Goal: Use online tool/utility: Utilize a website feature to perform a specific function

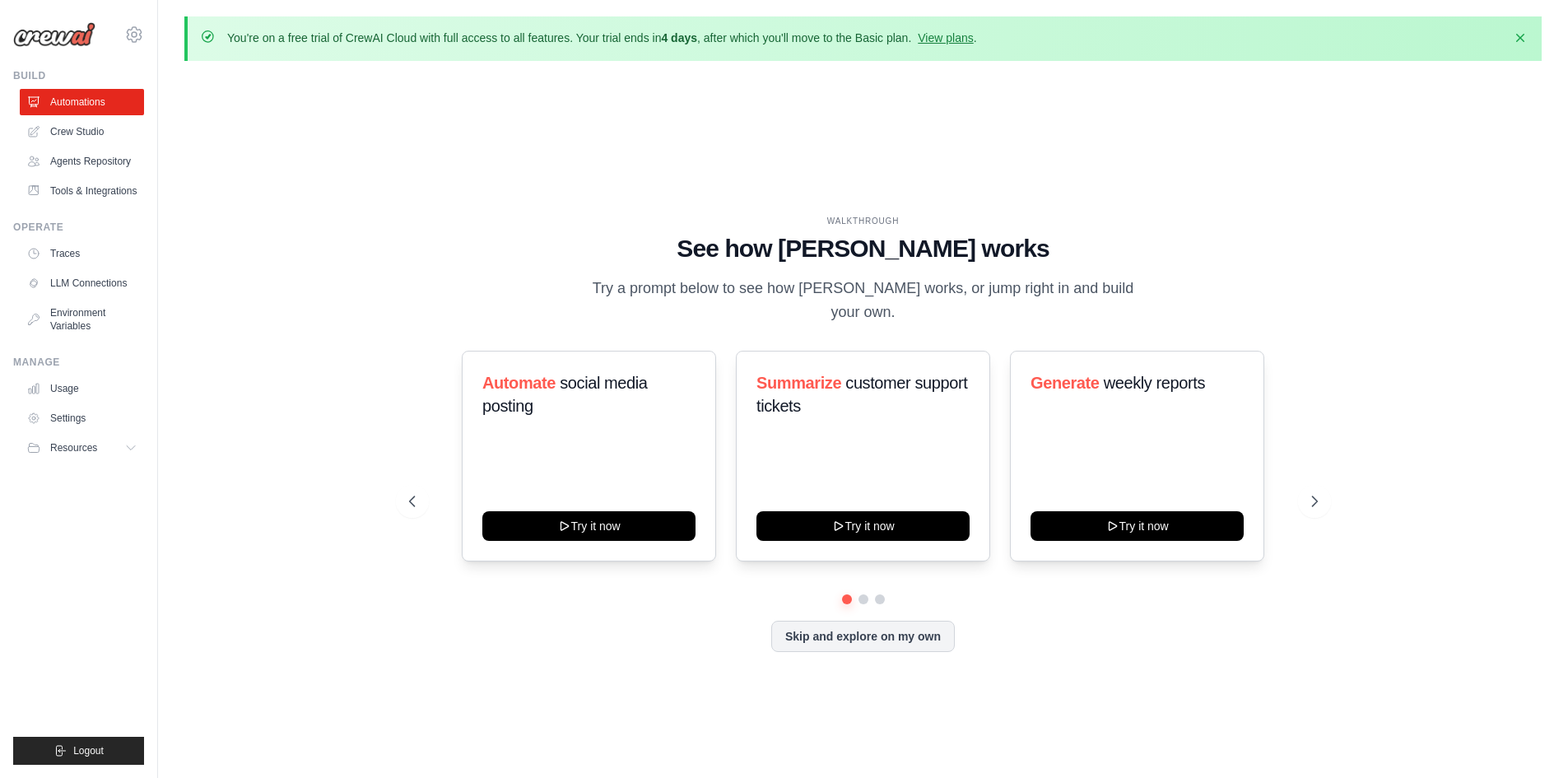
click at [439, 202] on div "WALKTHROUGH See how [PERSON_NAME] works Try a prompt below to see how [PERSON_N…" at bounding box center [863, 447] width 1357 height 745
click at [104, 160] on link "Agents Repository" at bounding box center [83, 161] width 124 height 27
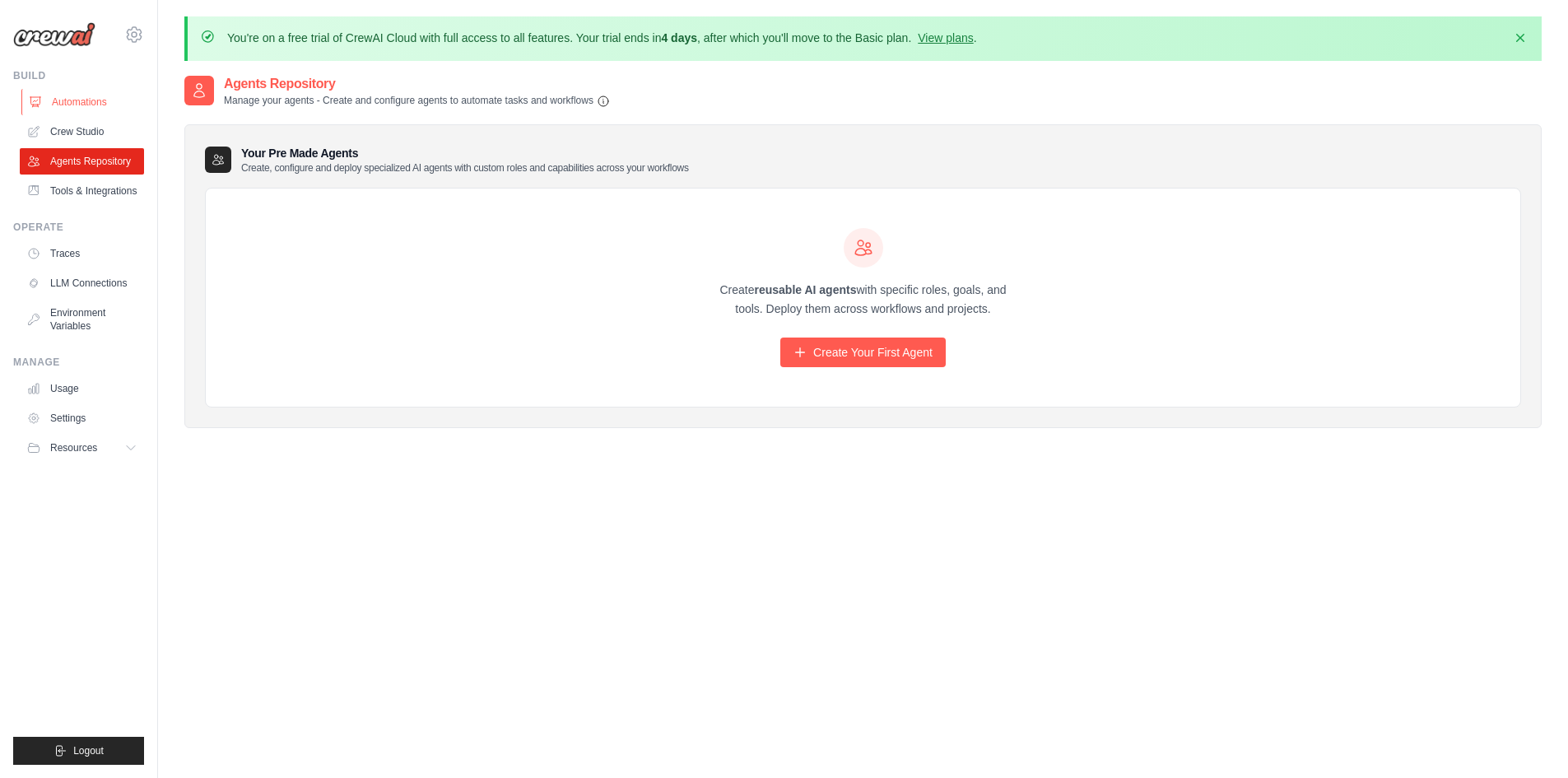
click at [91, 102] on link "Automations" at bounding box center [83, 102] width 124 height 27
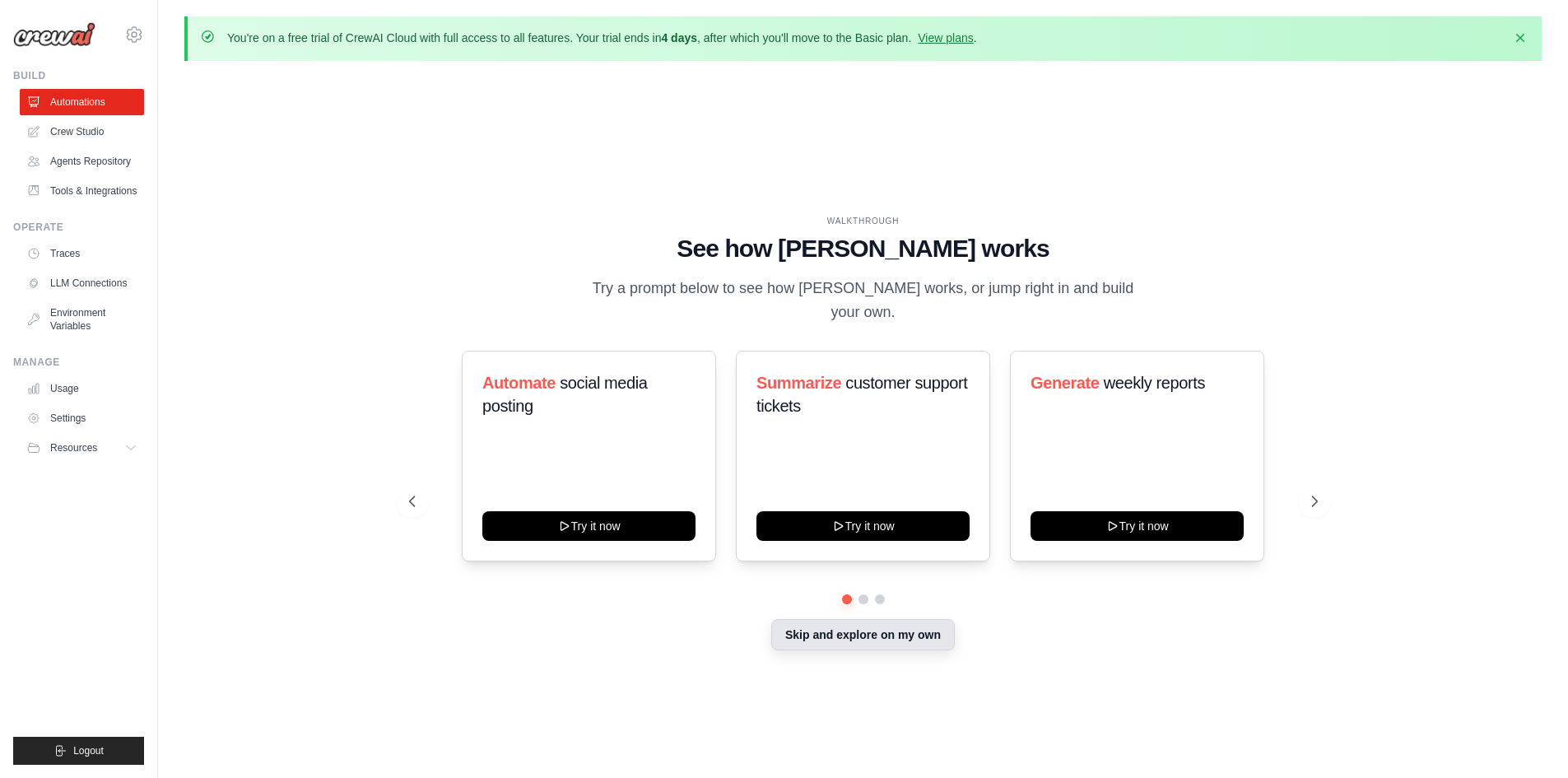
click at [873, 638] on button "Skip and explore on my own" at bounding box center [863, 635] width 184 height 31
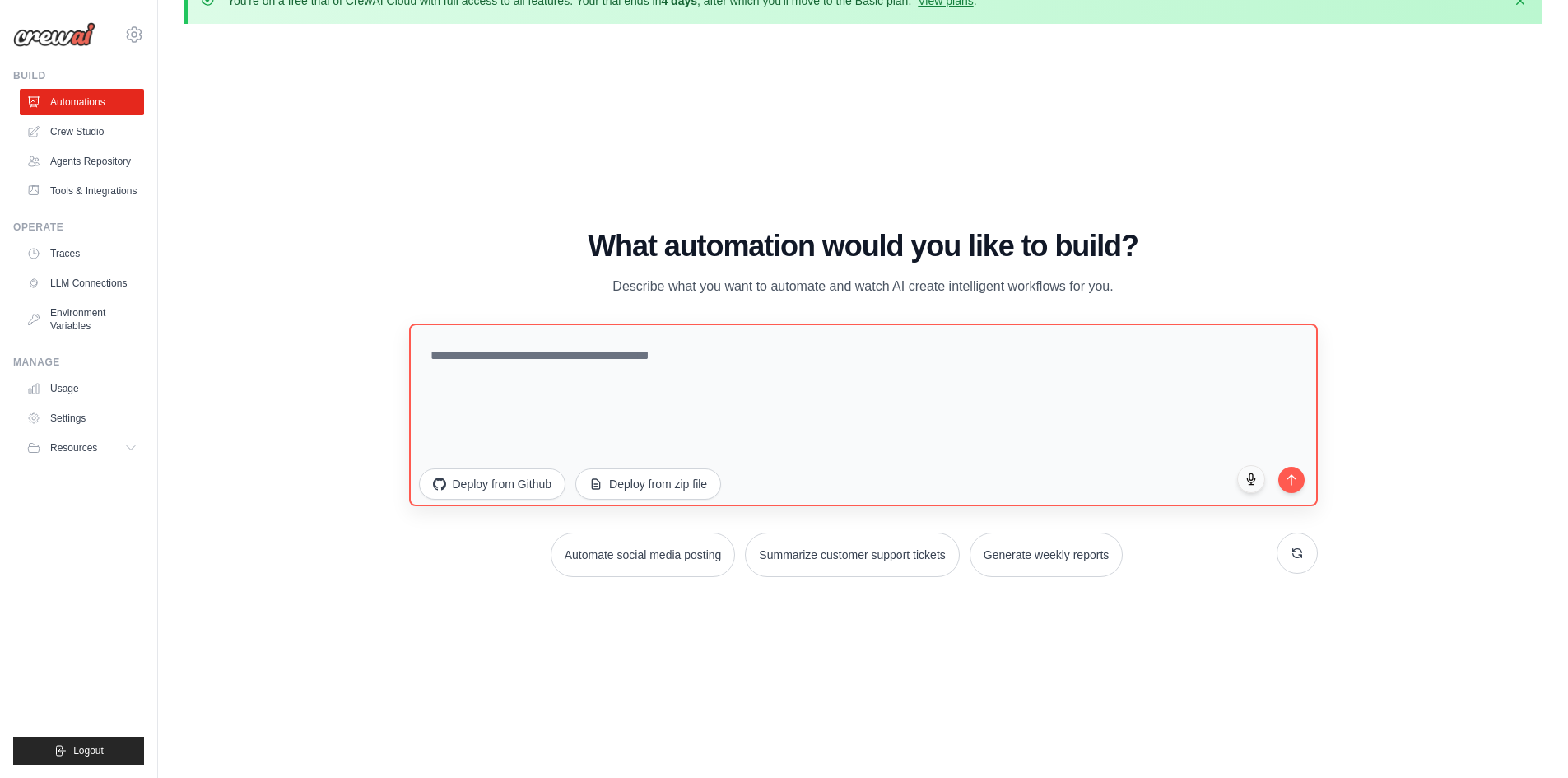
scroll to position [58, 0]
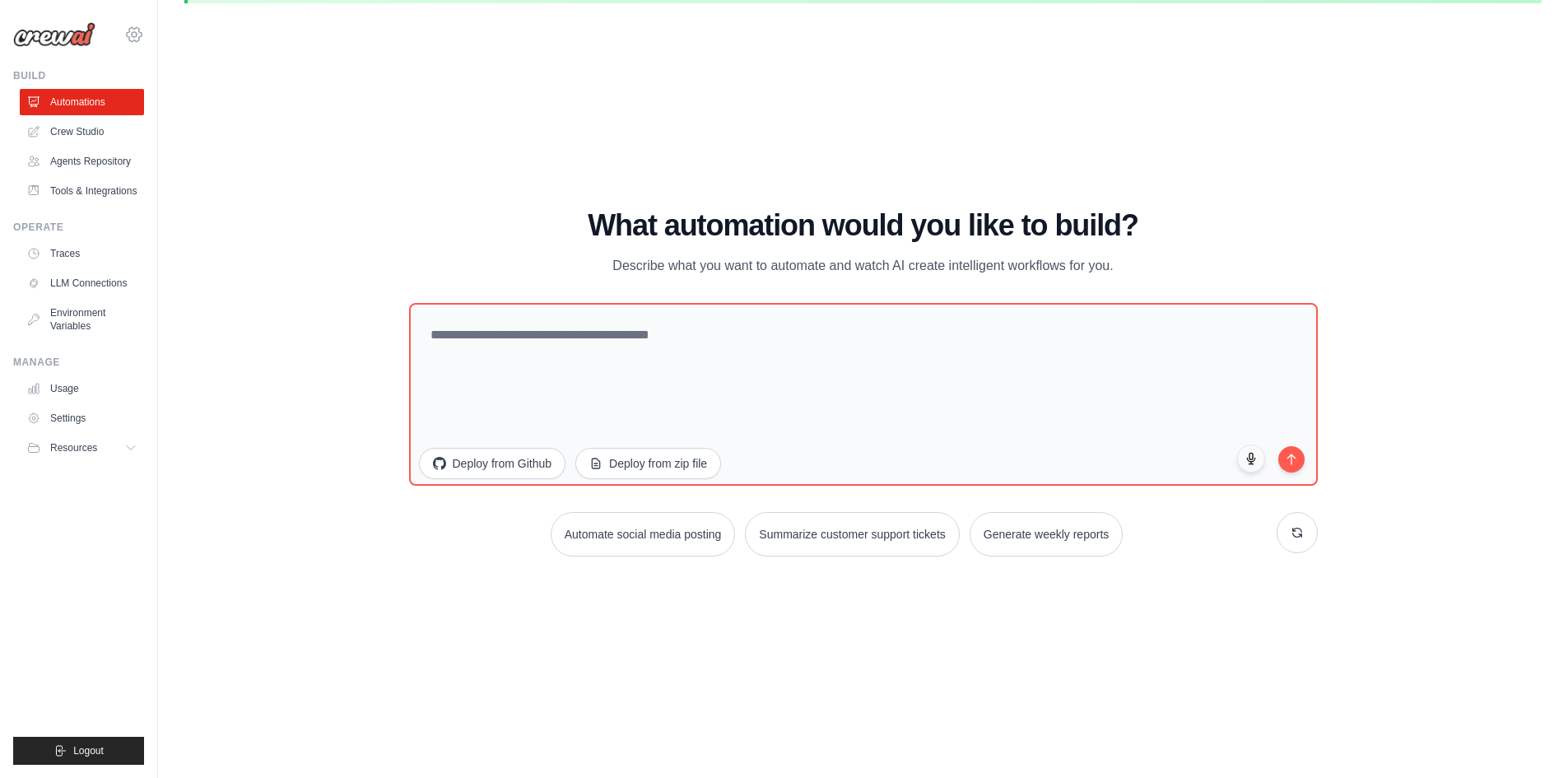
click at [130, 39] on icon at bounding box center [134, 34] width 15 height 14
click at [82, 137] on link "Crew Studio" at bounding box center [83, 131] width 124 height 27
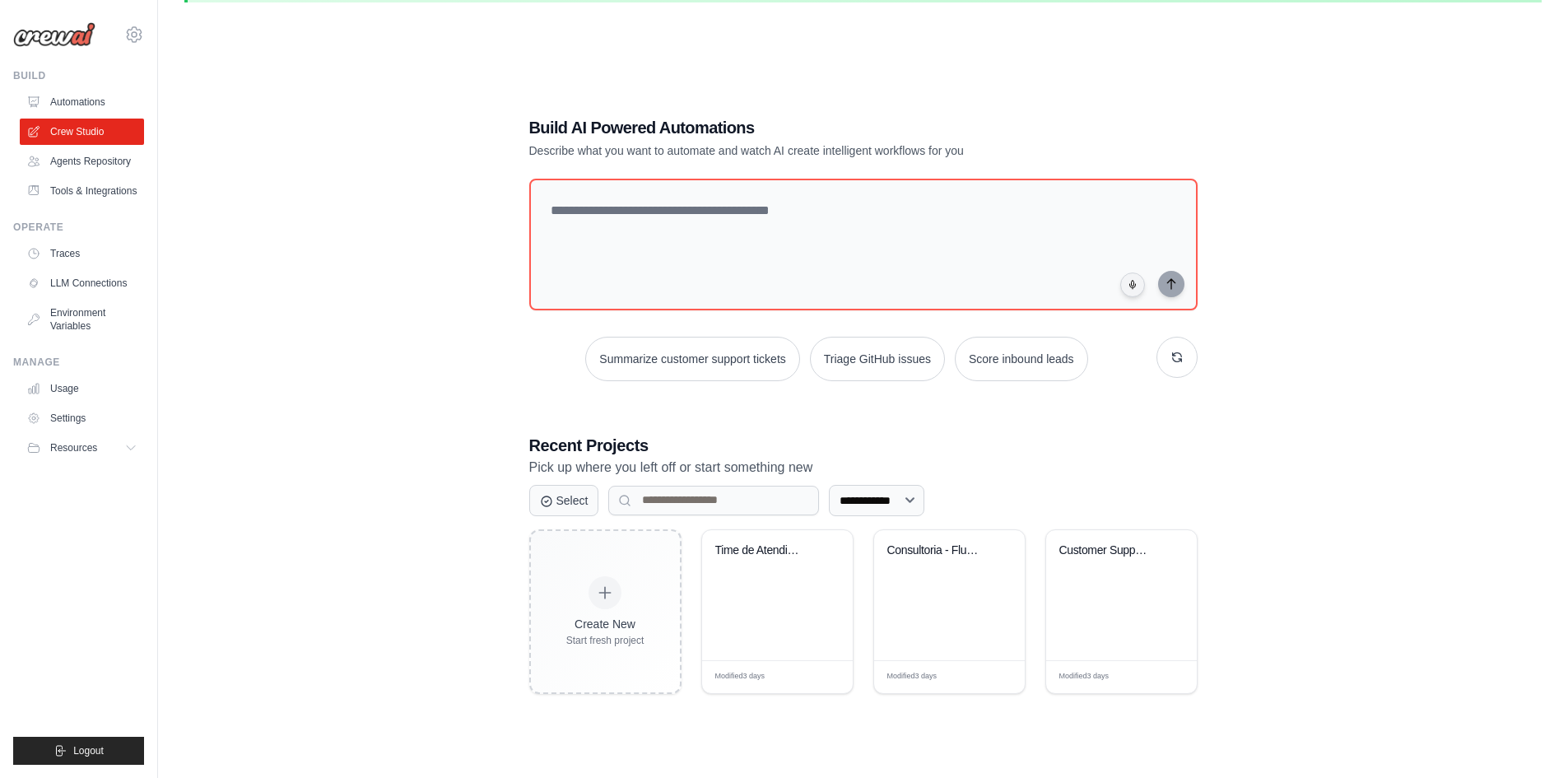
scroll to position [90, 0]
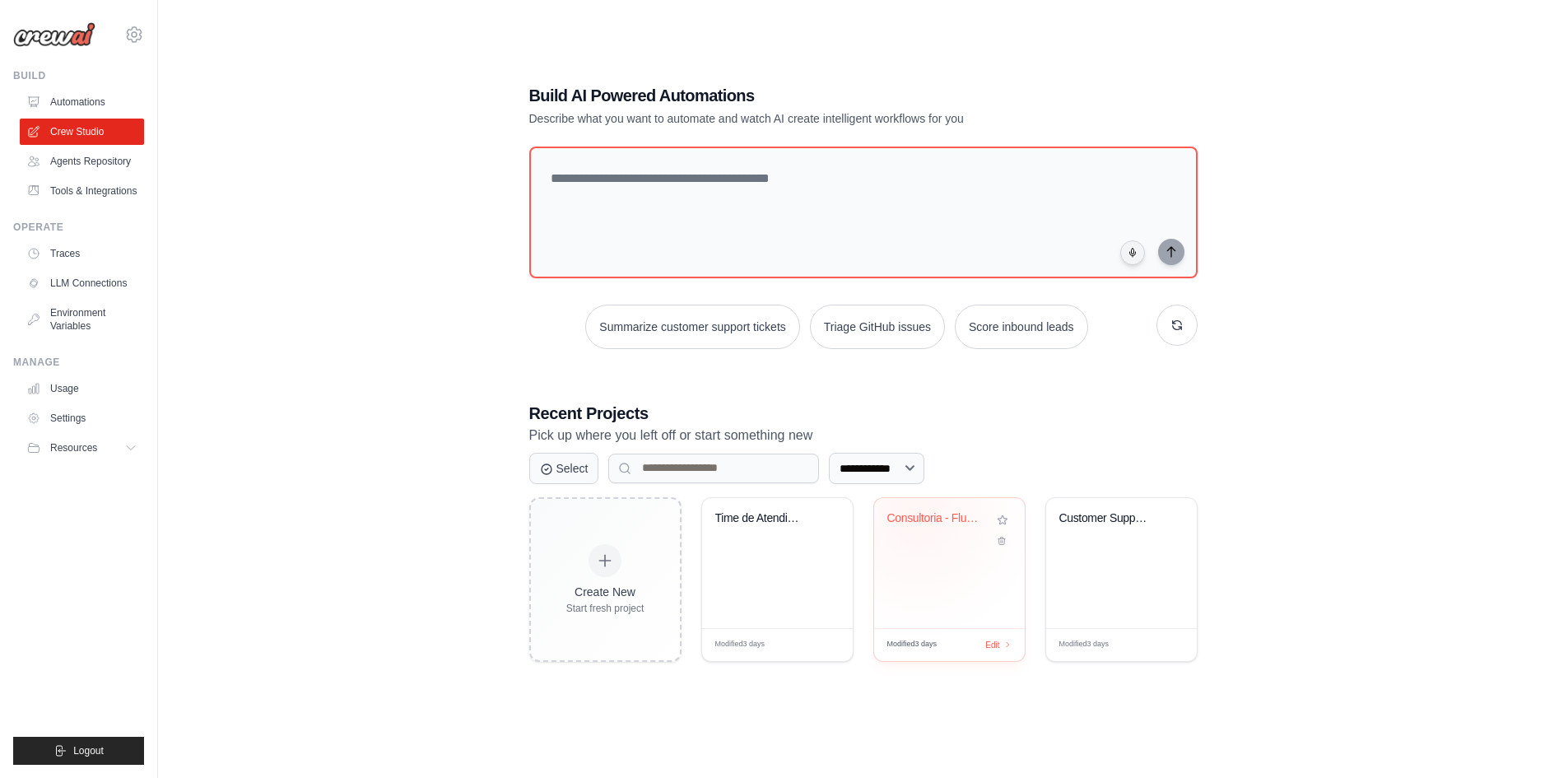
click at [917, 516] on div "Consultoria - Fluxo de Diagnostico ..." at bounding box center [937, 518] width 100 height 15
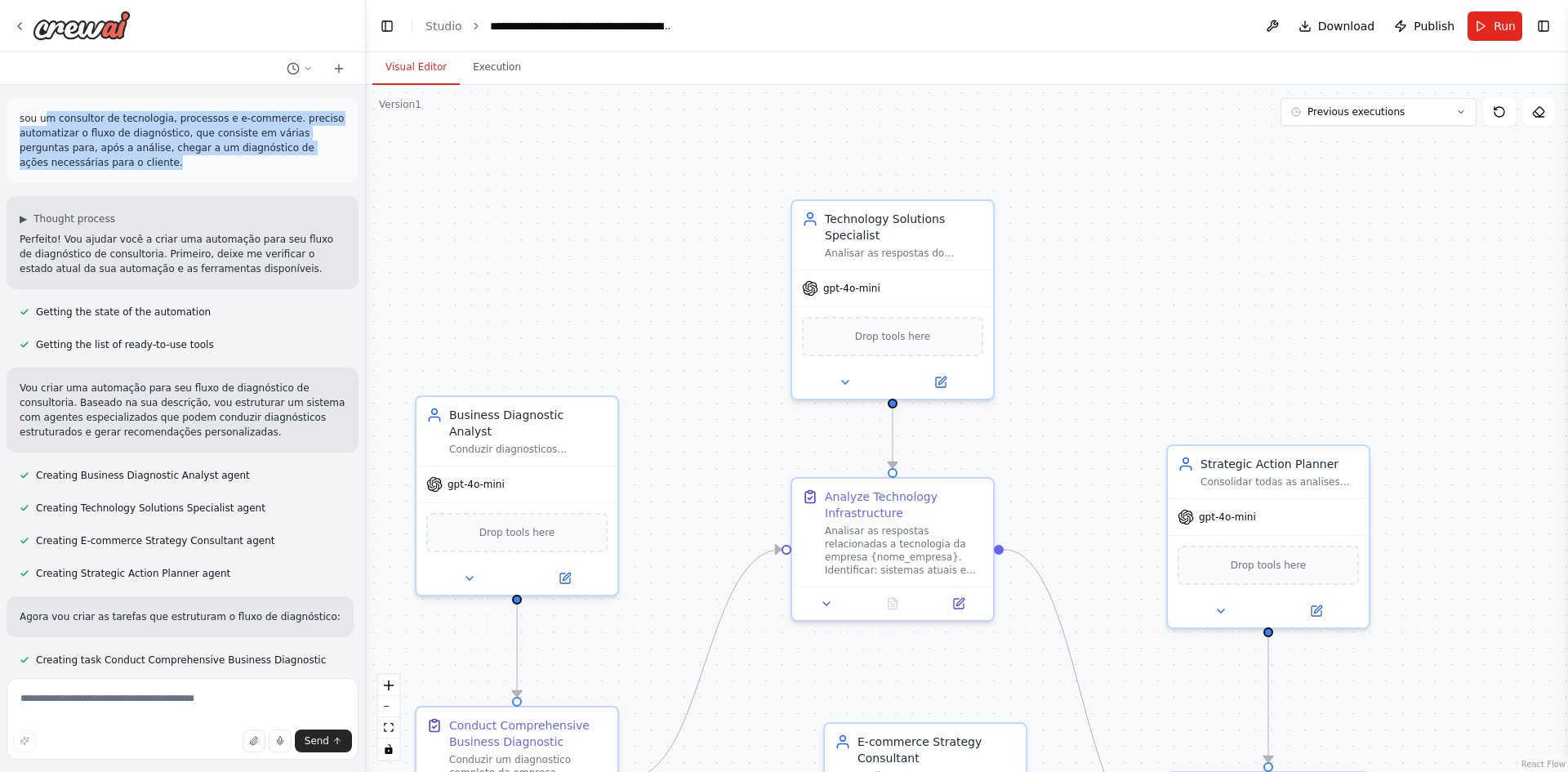
drag, startPoint x: 47, startPoint y: 115, endPoint x: 169, endPoint y: 157, distance: 129.0
click at [169, 157] on p "sou um consultor de tecnologia, processos e e-commerce. preciso automatizar o f…" at bounding box center [182, 140] width 326 height 59
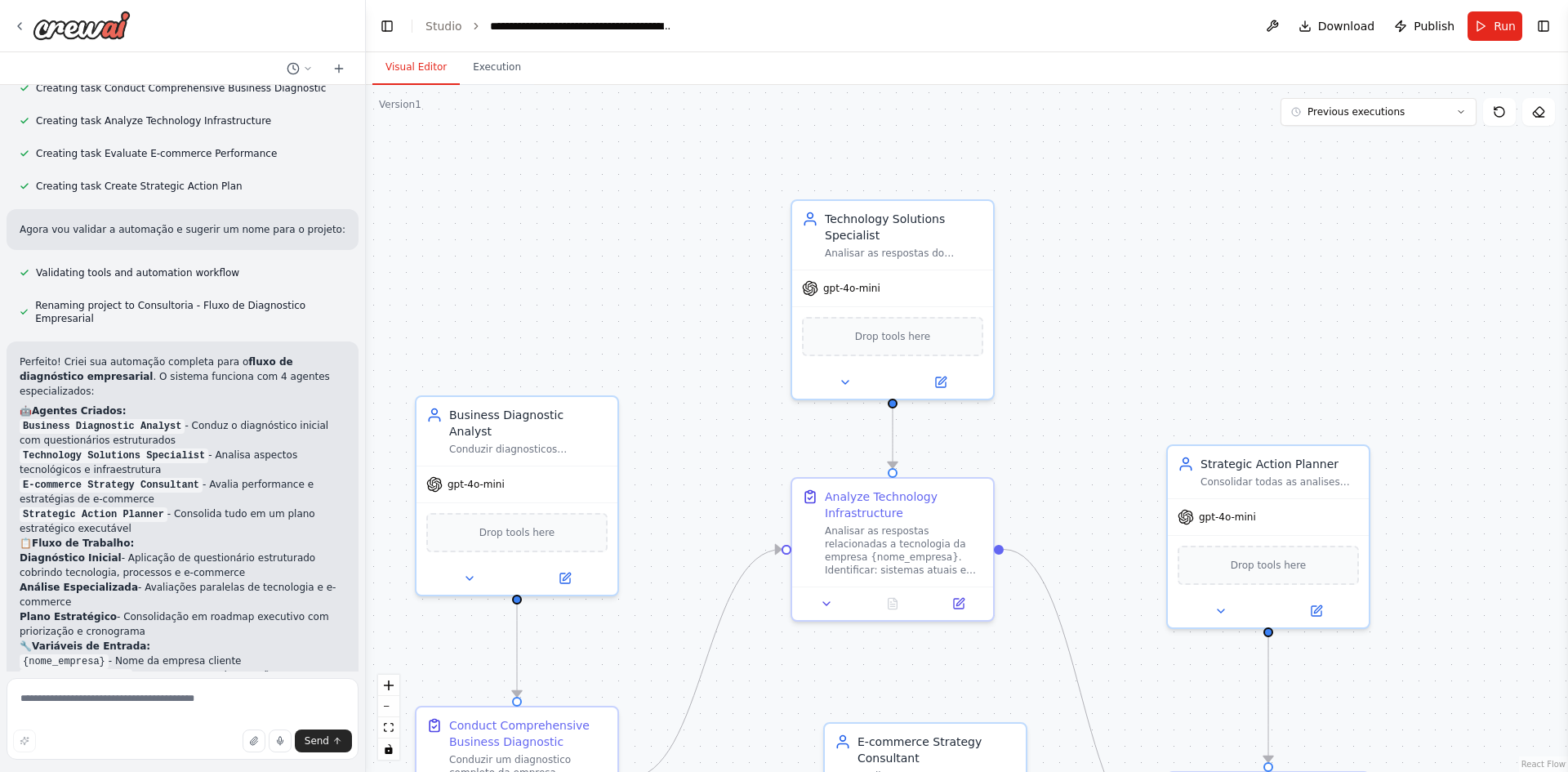
scroll to position [1144, 0]
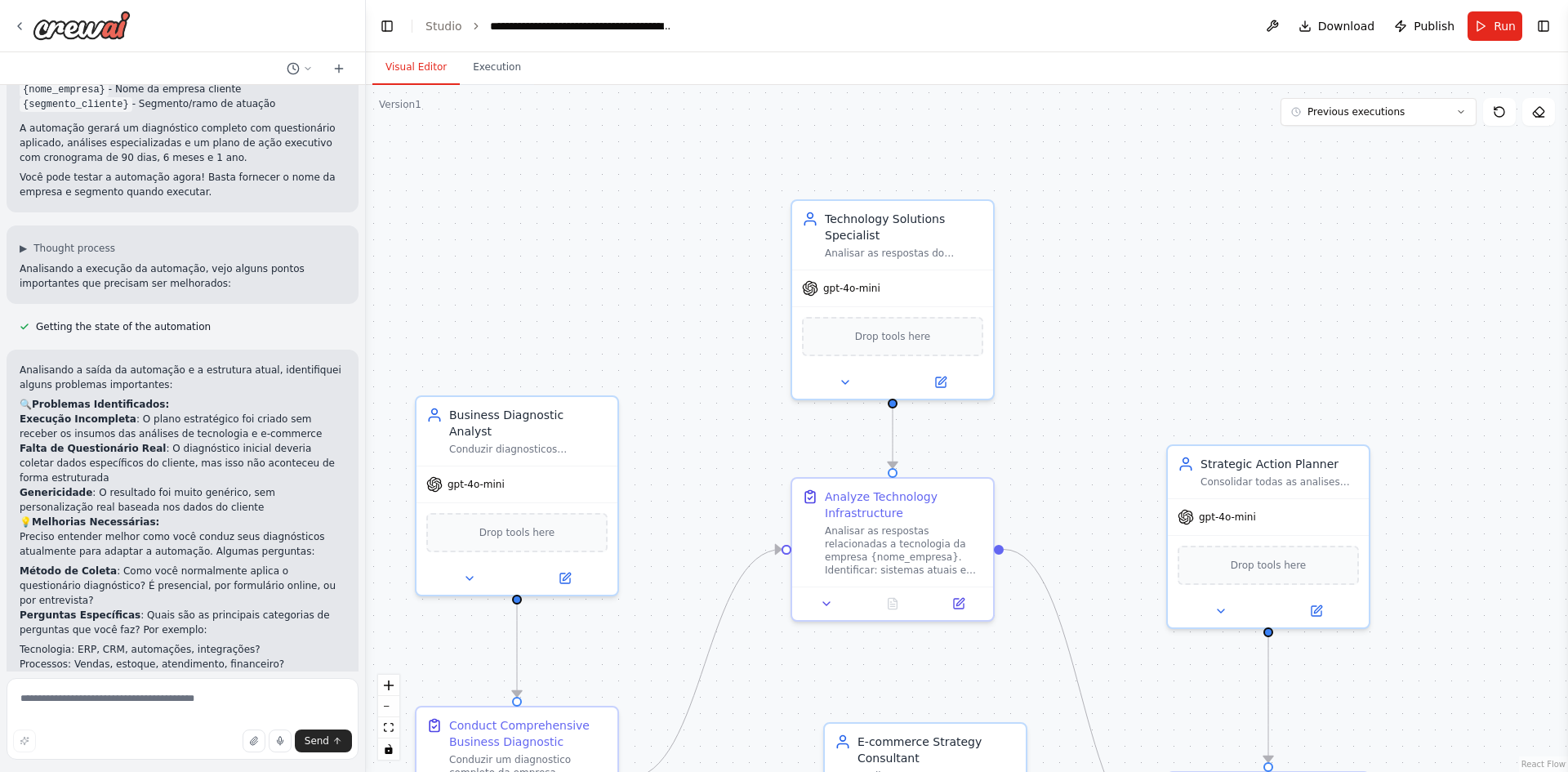
drag, startPoint x: 586, startPoint y: 300, endPoint x: 589, endPoint y: 207, distance: 93.0
drag, startPoint x: 589, startPoint y: 207, endPoint x: 533, endPoint y: 207, distance: 56.0
click at [533, 207] on div ".deletable-edge-delete-btn { width: 20px; height: 20px; border: 0px solid #ffff…" at bounding box center [968, 429] width 1203 height 687
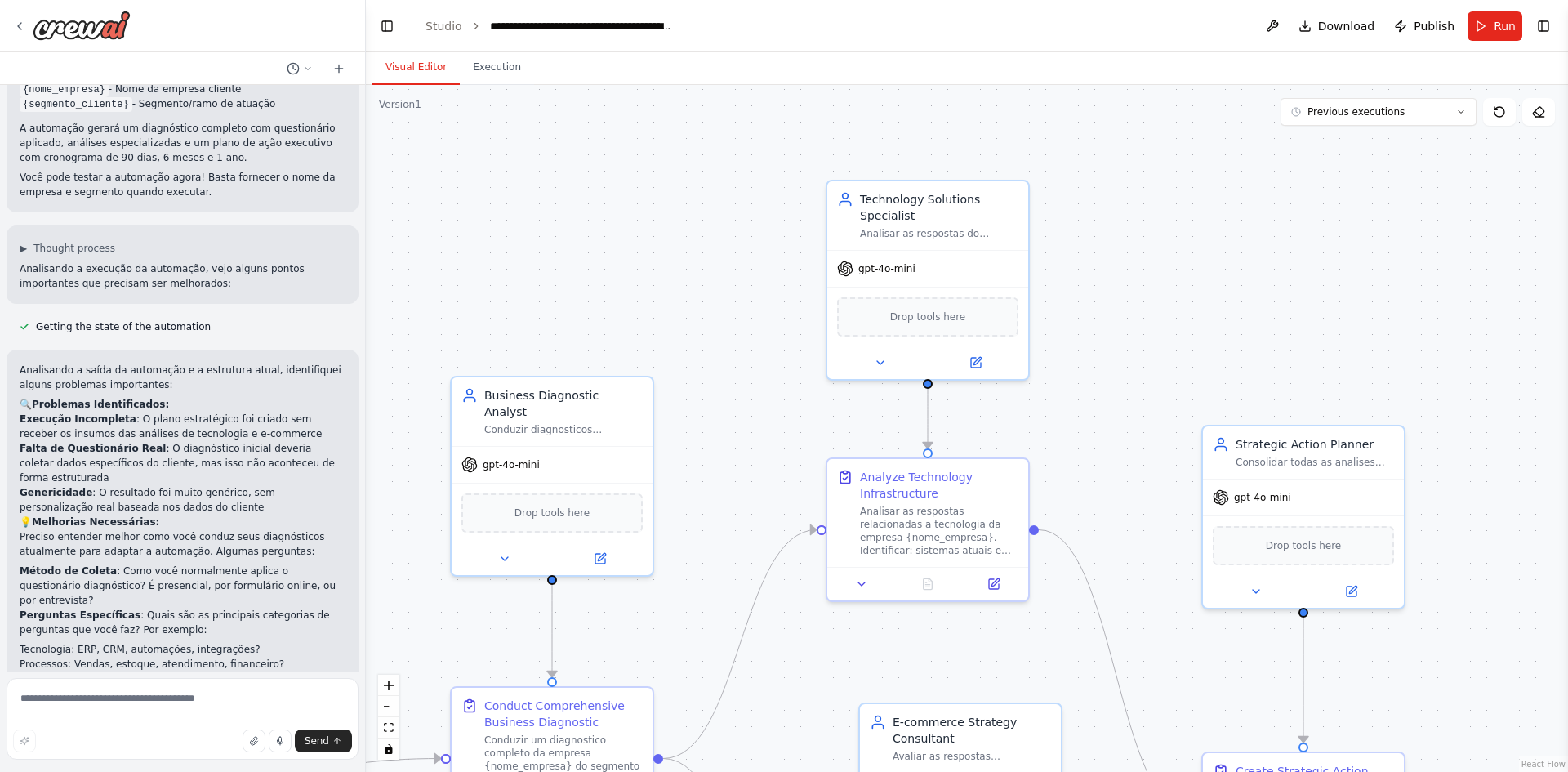
drag, startPoint x: 1111, startPoint y: 413, endPoint x: 1140, endPoint y: 416, distance: 29.2
click at [1140, 416] on div ".deletable-edge-delete-btn { width: 20px; height: 20px; border: 0px solid #ffff…" at bounding box center [968, 429] width 1203 height 687
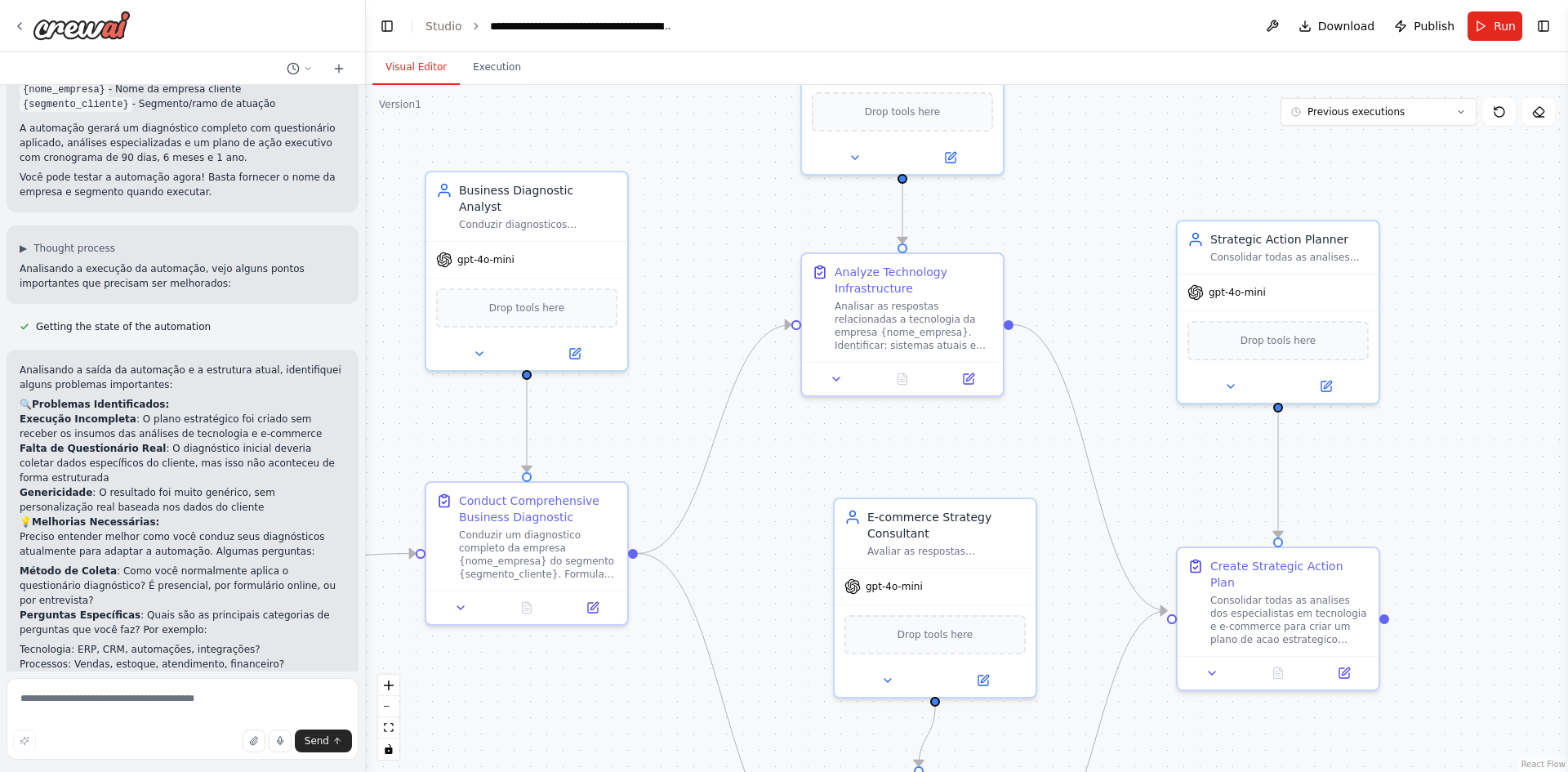
drag, startPoint x: 788, startPoint y: 429, endPoint x: 761, endPoint y: 206, distance: 224.6
click at [762, 170] on div ".deletable-edge-delete-btn { width: 20px; height: 20px; border: 0px solid #ffff…" at bounding box center [968, 429] width 1203 height 687
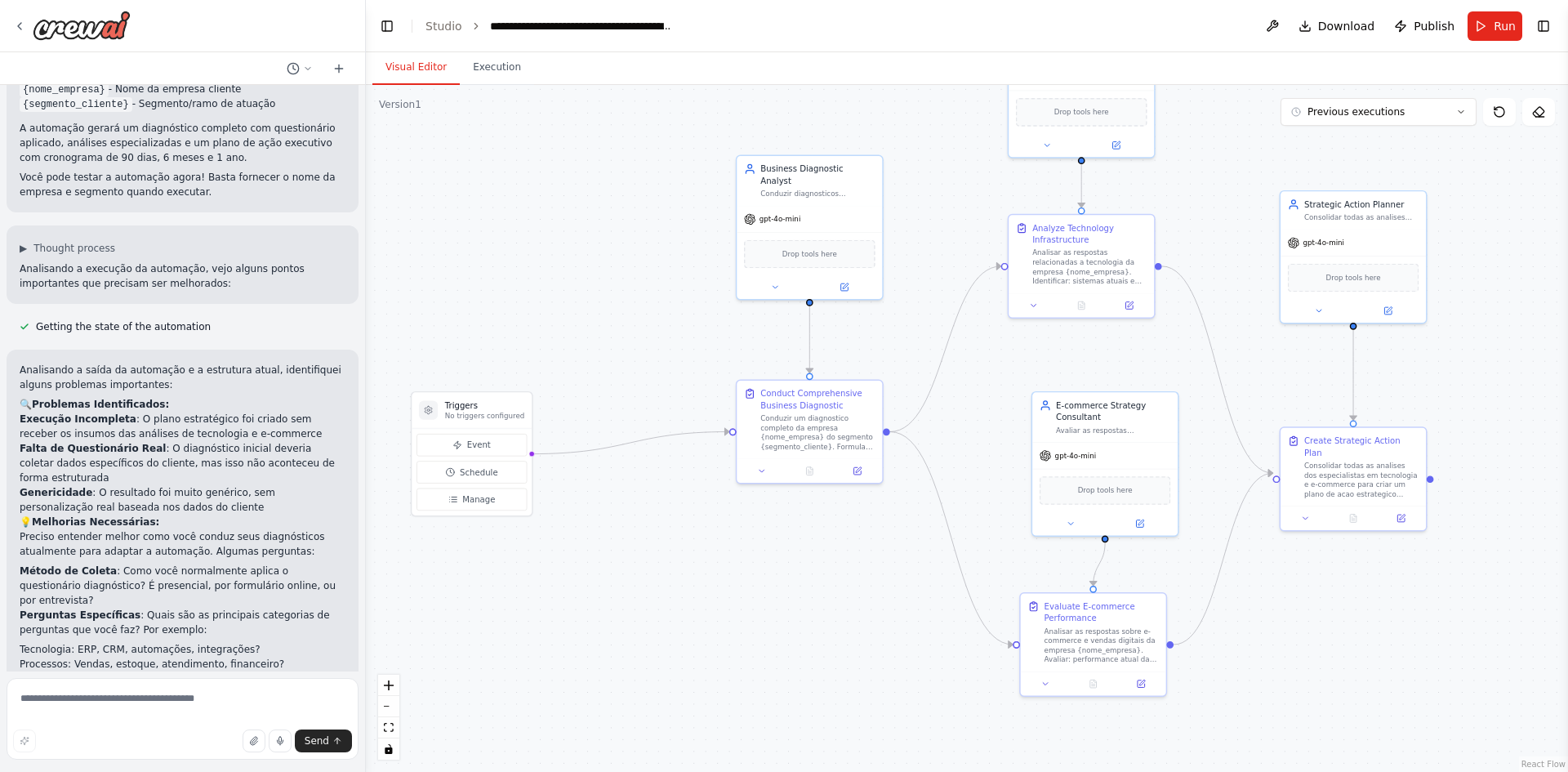
drag, startPoint x: 560, startPoint y: 639, endPoint x: 764, endPoint y: 567, distance: 216.3
click at [764, 567] on div ".deletable-edge-delete-btn { width: 20px; height: 20px; border: 0px solid #ffff…" at bounding box center [968, 429] width 1203 height 687
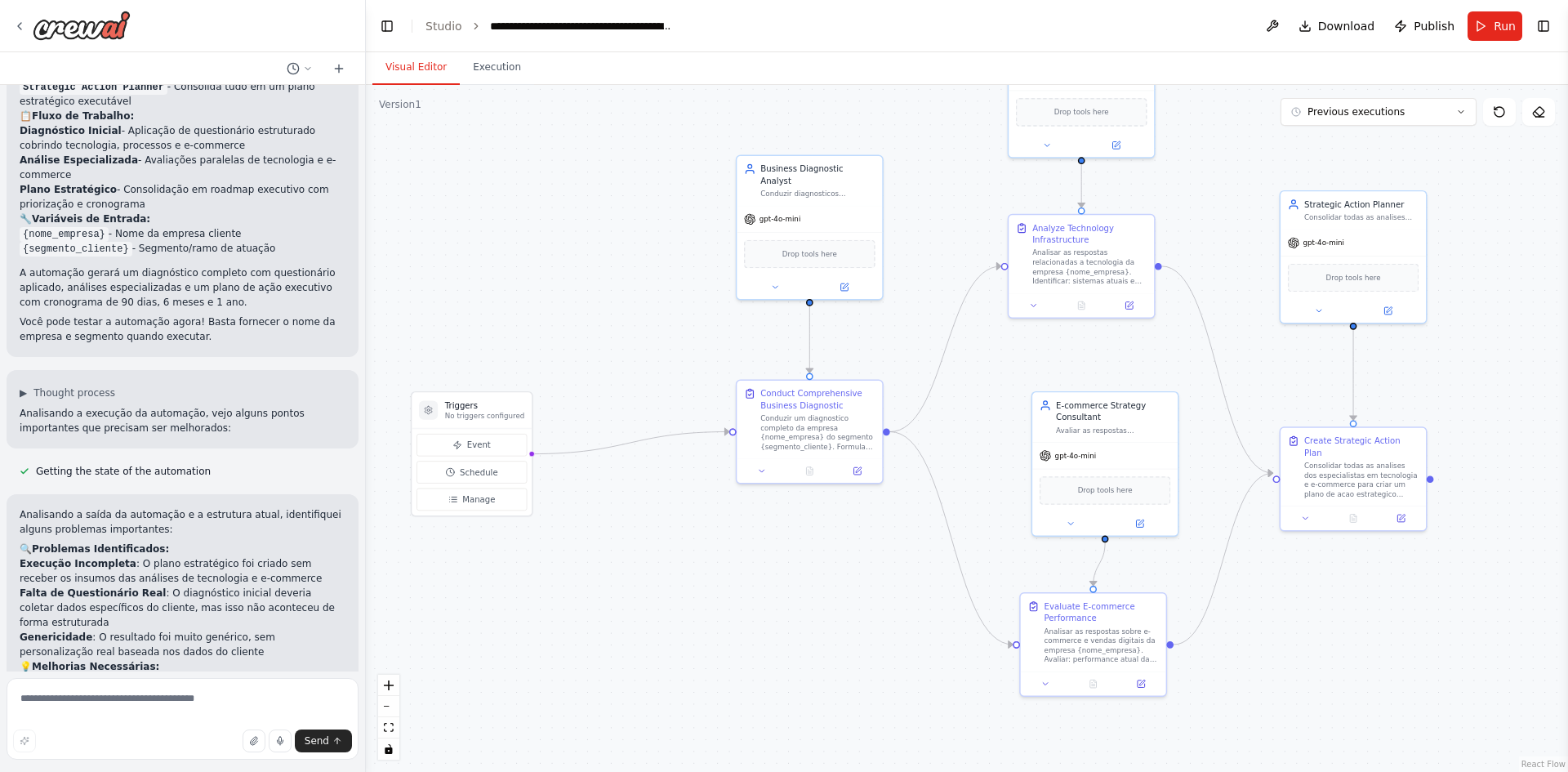
scroll to position [1034, 0]
